Goal: Check status: Check status

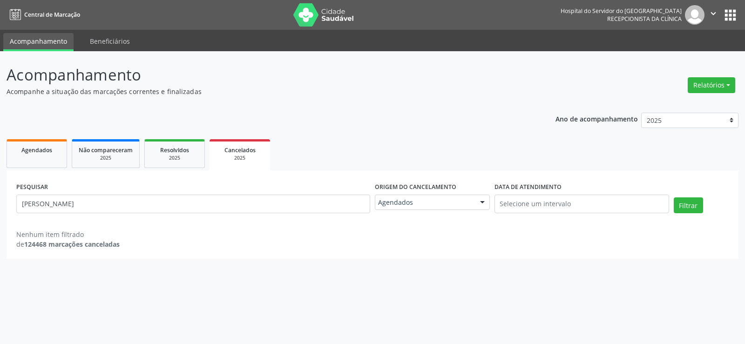
click at [192, 169] on ul "Agendados Não compareceram 2025 Resolvidos 2025 Cancelados 2025" at bounding box center [373, 154] width 732 height 34
click at [189, 145] on div "Resolvidos" at bounding box center [174, 150] width 47 height 10
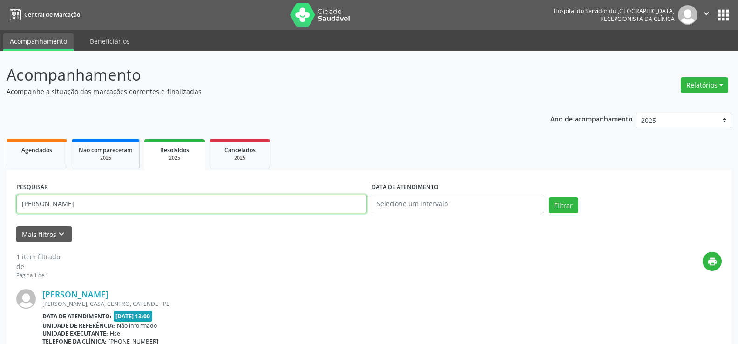
click at [250, 205] on input "[PERSON_NAME]" at bounding box center [191, 204] width 351 height 19
paste input "[PERSON_NAME]"
type input "[PERSON_NAME]"
click at [549, 198] on button "Filtrar" at bounding box center [563, 206] width 29 height 16
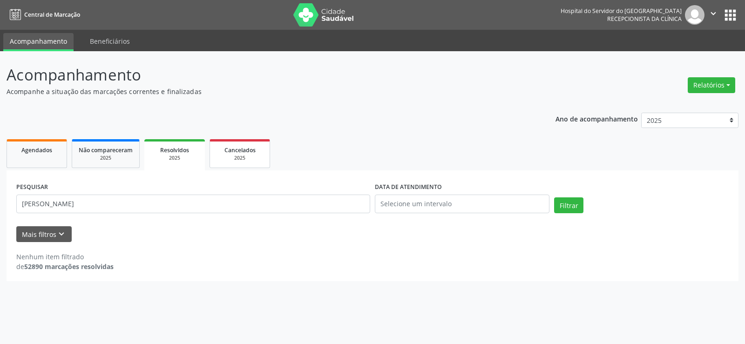
click at [263, 144] on link "Cancelados 2025" at bounding box center [240, 153] width 61 height 29
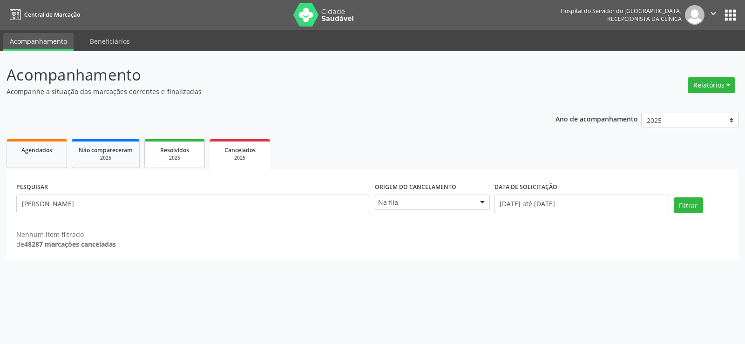
click at [170, 162] on div "2025" at bounding box center [174, 158] width 47 height 7
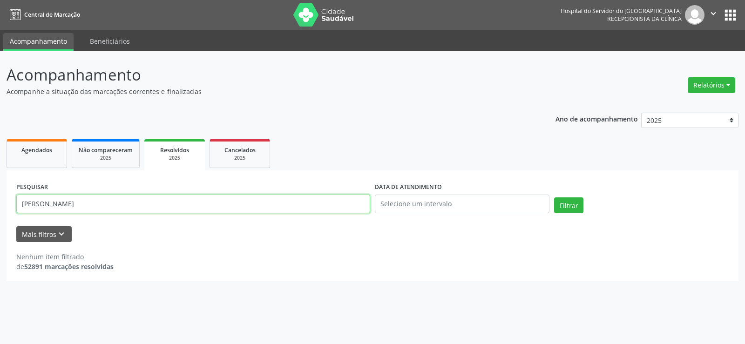
drag, startPoint x: 117, startPoint y: 205, endPoint x: 0, endPoint y: 207, distance: 117.0
click at [0, 207] on div "Acompanhamento Acompanhe a situação das marcações correntes e finalizadas Relat…" at bounding box center [372, 197] width 745 height 293
paste input "[PERSON_NAME]"
type input "[PERSON_NAME]"
click at [562, 214] on div "Filtrar" at bounding box center [641, 209] width 179 height 22
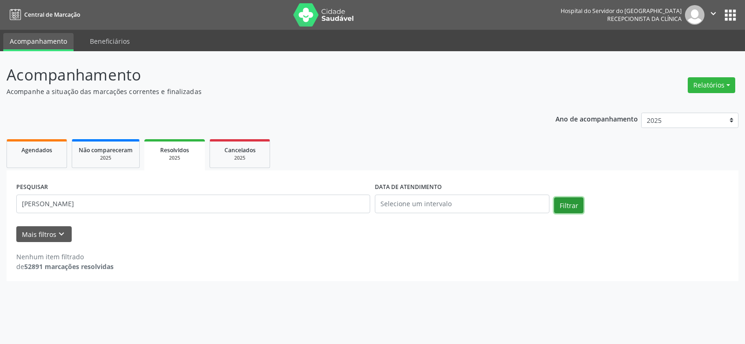
click at [564, 211] on button "Filtrar" at bounding box center [568, 206] width 29 height 16
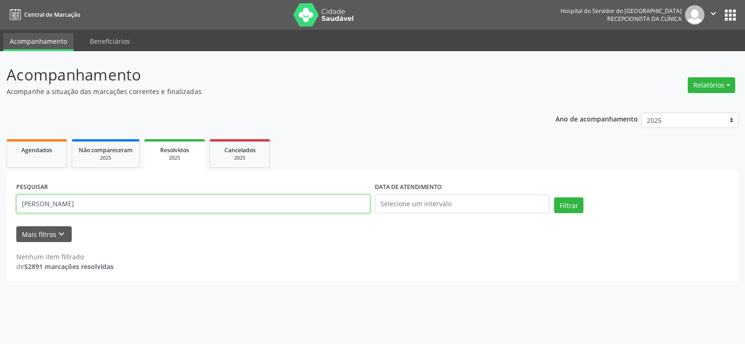
drag, startPoint x: 108, startPoint y: 205, endPoint x: 0, endPoint y: 204, distance: 108.1
click at [0, 204] on div "Acompanhamento Acompanhe a situação das marcações correntes e finalizadas Relat…" at bounding box center [372, 197] width 745 height 293
click at [247, 157] on div "2025" at bounding box center [240, 158] width 47 height 7
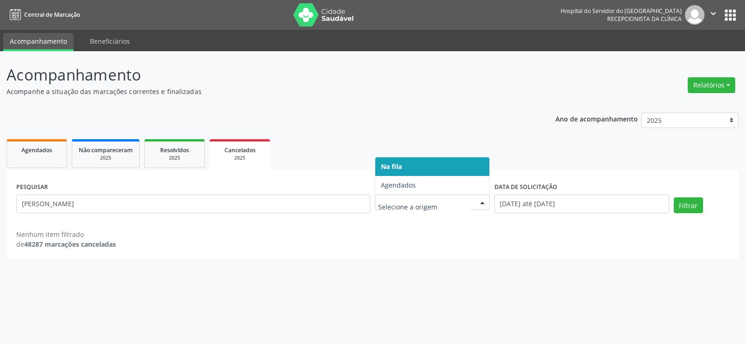
click at [486, 203] on div at bounding box center [483, 203] width 14 height 16
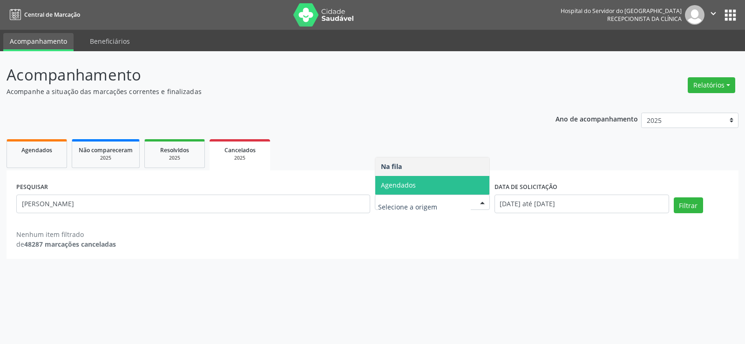
click at [469, 188] on span "Agendados" at bounding box center [433, 185] width 114 height 19
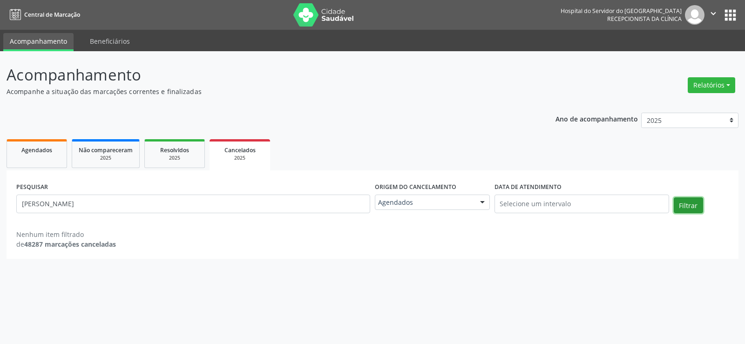
click at [686, 201] on button "Filtrar" at bounding box center [688, 206] width 29 height 16
